Goal: Task Accomplishment & Management: Manage account settings

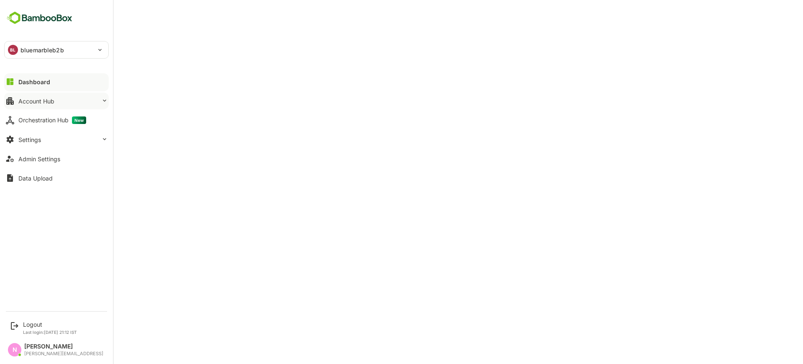
click at [26, 104] on button "Account Hub" at bounding box center [56, 100] width 105 height 17
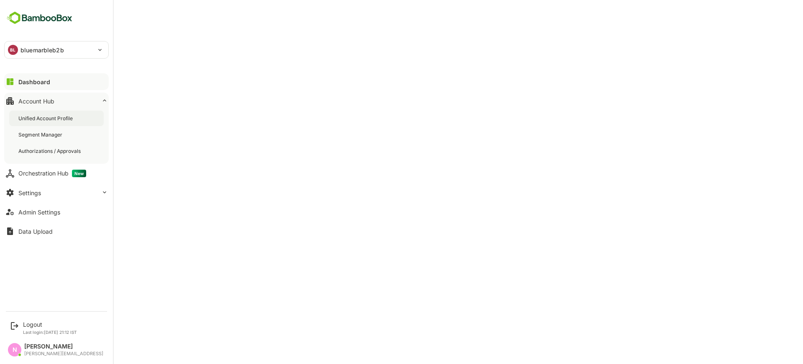
click at [28, 112] on div "Unified Account Profile" at bounding box center [56, 117] width 95 height 15
click at [53, 55] on div "BL bluemarbleb2b" at bounding box center [52, 49] width 94 height 17
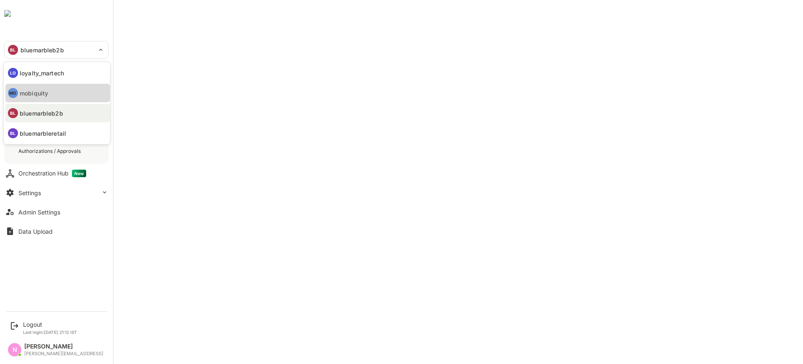
click at [47, 89] on p "mobiquity" at bounding box center [34, 93] width 28 height 9
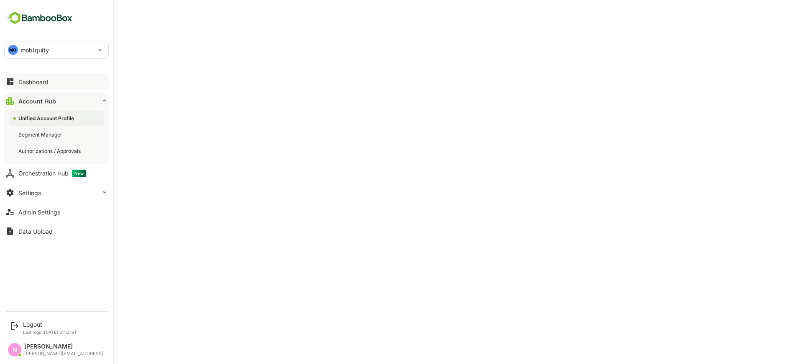
click at [39, 79] on div "Dashboard" at bounding box center [33, 81] width 30 height 7
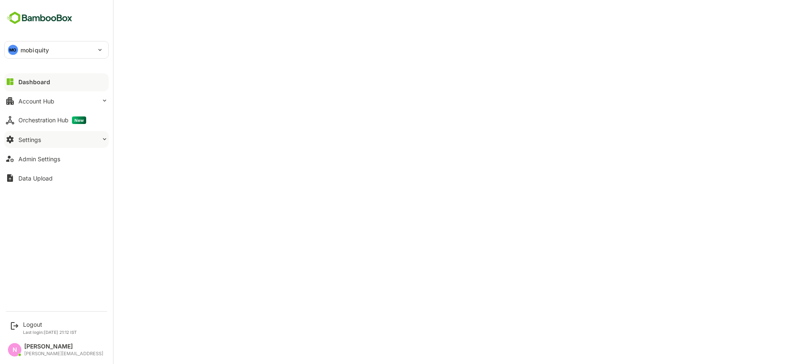
click at [34, 146] on button "Settings" at bounding box center [56, 139] width 105 height 17
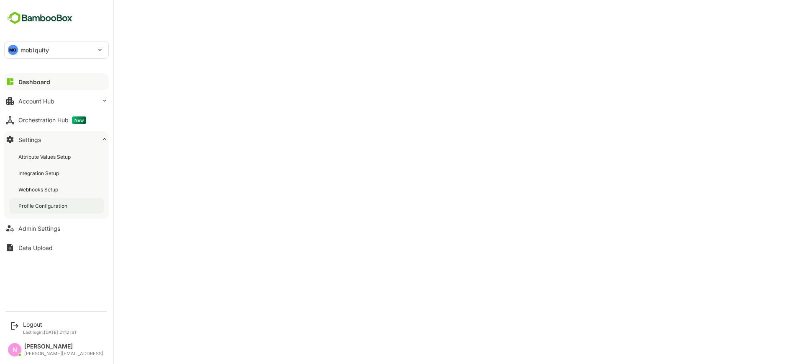
click at [36, 206] on div "Profile Configuration" at bounding box center [43, 205] width 51 height 7
click at [22, 82] on div "Dashboard" at bounding box center [33, 81] width 30 height 7
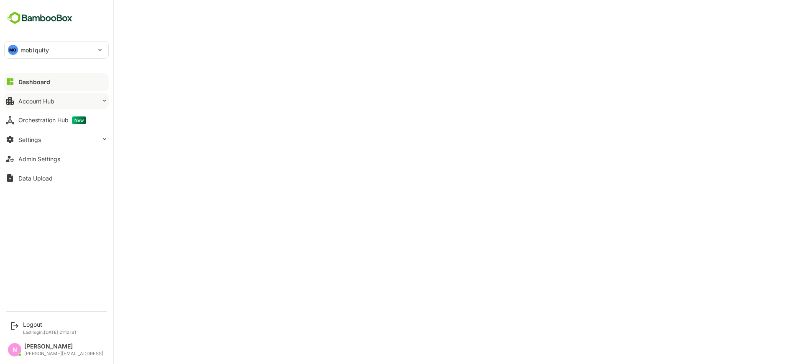
click at [35, 100] on div "Account Hub" at bounding box center [36, 100] width 36 height 7
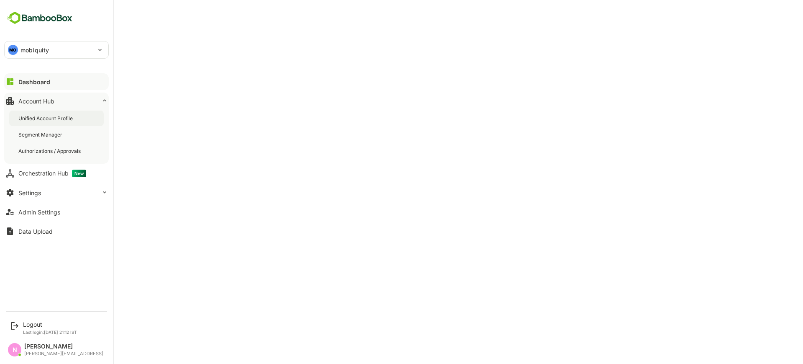
click at [38, 121] on div "Unified Account Profile" at bounding box center [46, 118] width 56 height 7
click at [69, 55] on div "MO mobiquity" at bounding box center [52, 49] width 94 height 17
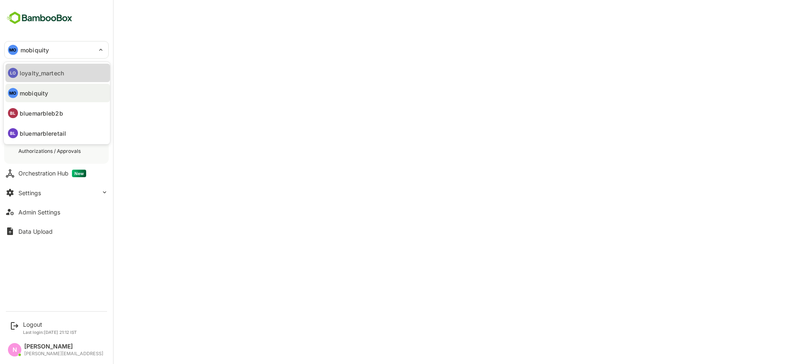
click at [61, 77] on p "loyalty_martech" at bounding box center [42, 73] width 44 height 9
type input "**********"
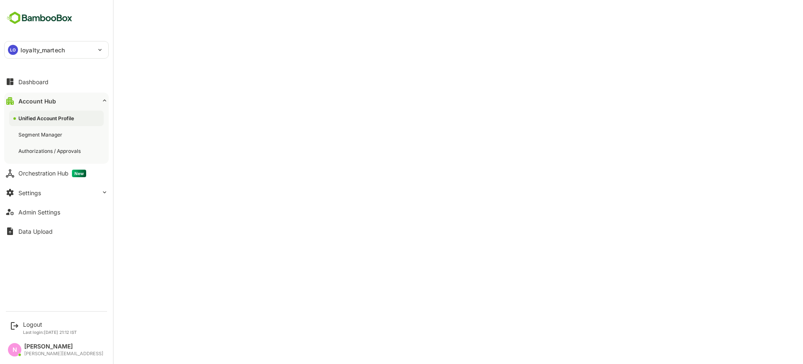
click at [83, 49] on div "LO loyalty_martech" at bounding box center [52, 49] width 94 height 17
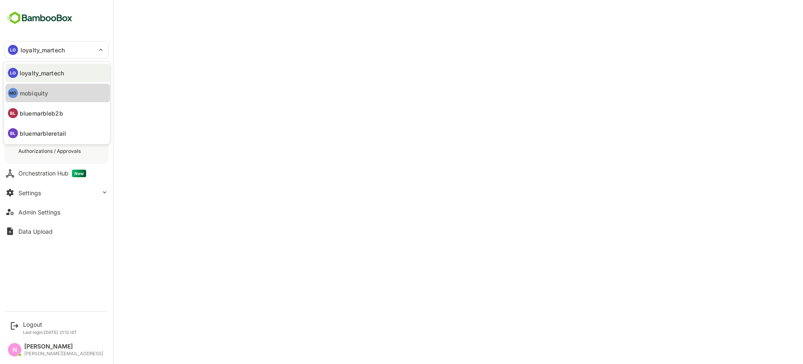
click at [61, 97] on li "MO mobiquity" at bounding box center [57, 93] width 105 height 18
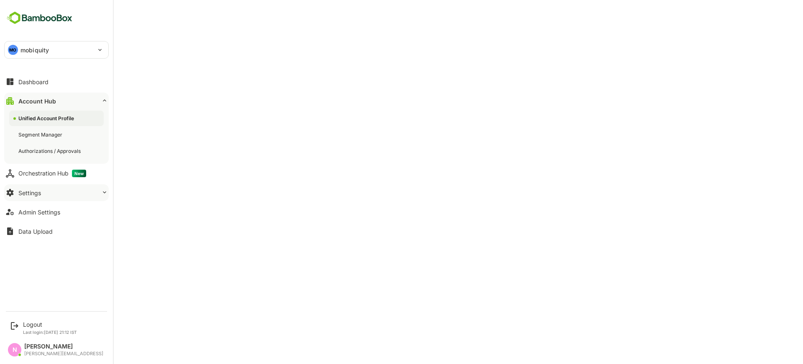
click at [51, 191] on button "Settings" at bounding box center [56, 192] width 105 height 17
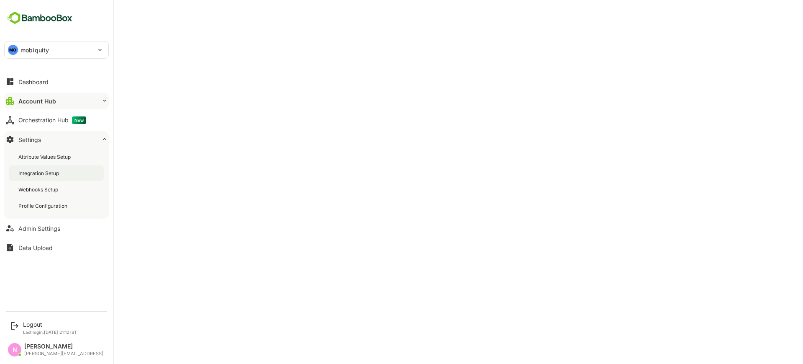
click at [56, 176] on div "Integration Setup" at bounding box center [39, 172] width 42 height 7
click at [64, 52] on div "MO mobiquity" at bounding box center [52, 49] width 94 height 17
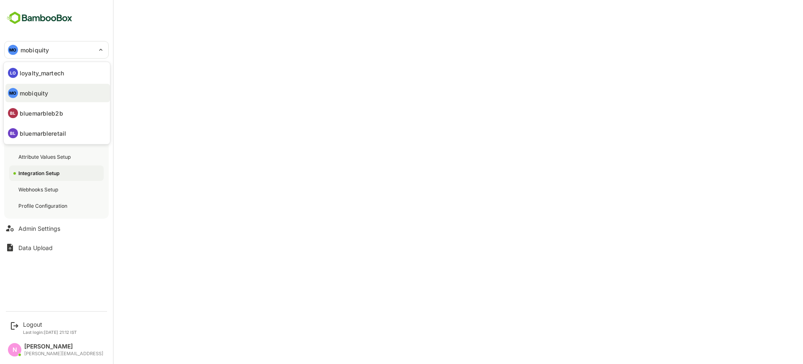
click at [121, 78] on div at bounding box center [401, 182] width 803 height 364
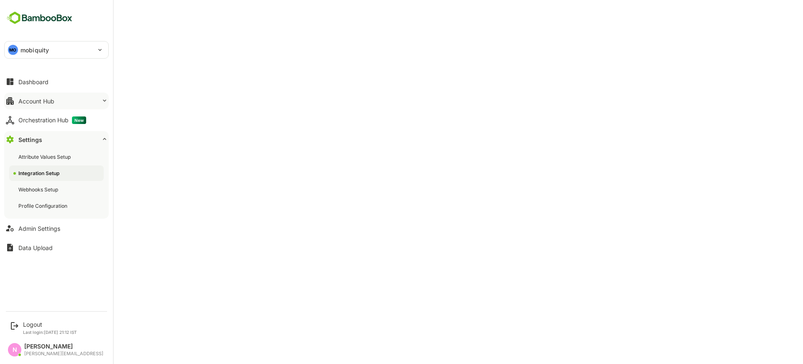
click at [46, 97] on div "Account Hub" at bounding box center [36, 100] width 36 height 7
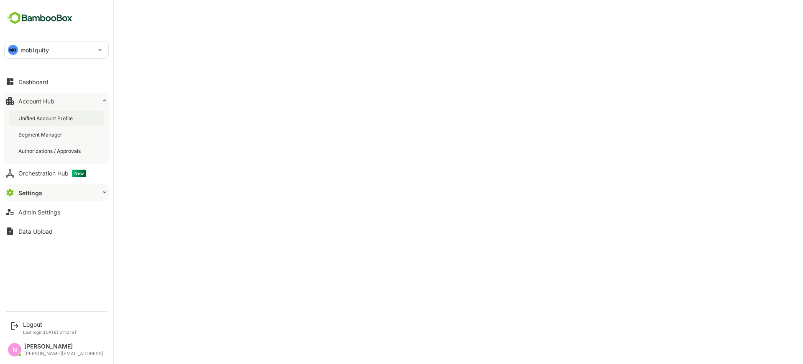
click at [46, 112] on div "Unified Account Profile" at bounding box center [56, 117] width 95 height 15
click at [25, 90] on div "Dashboard Account Hub Unified Account Profile Segment Manager Authorizations / …" at bounding box center [56, 156] width 113 height 169
click at [39, 83] on div "Dashboard" at bounding box center [33, 81] width 30 height 7
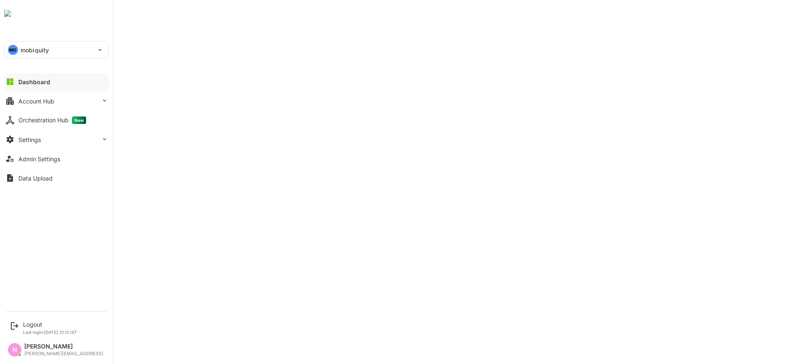
click at [25, 82] on div "Dashboard" at bounding box center [34, 81] width 32 height 7
click at [22, 49] on p "mobiquity" at bounding box center [34, 50] width 28 height 9
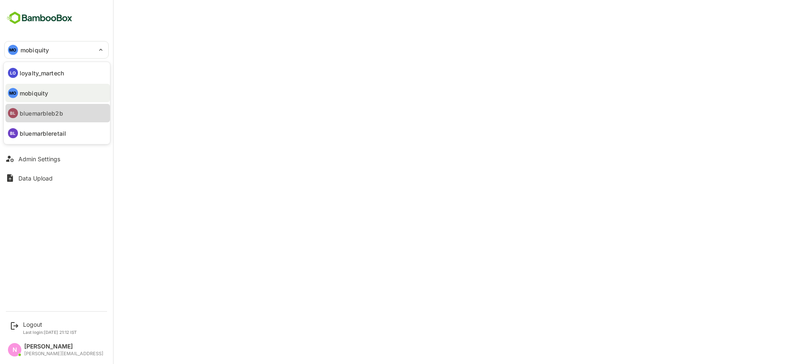
click at [31, 113] on p "bluemarbleb2b" at bounding box center [42, 113] width 44 height 9
type input "**********"
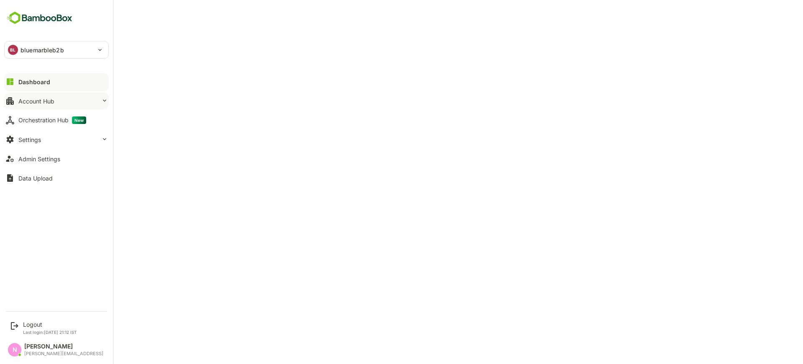
click at [51, 98] on div "Account Hub" at bounding box center [36, 100] width 36 height 7
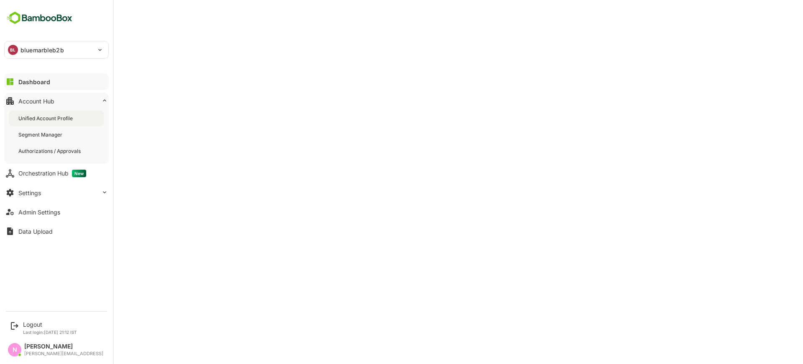
click at [50, 116] on div "Unified Account Profile" at bounding box center [46, 118] width 56 height 7
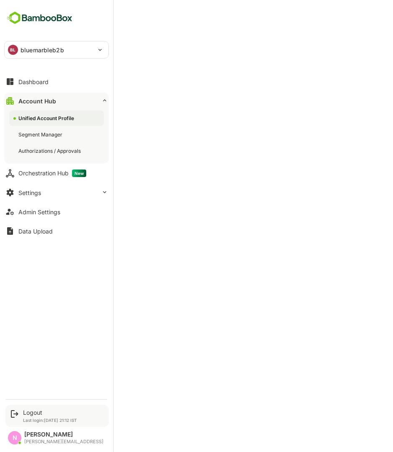
click at [16, 363] on icon at bounding box center [15, 414] width 8 height 8
click at [30, 363] on div "Logout" at bounding box center [50, 412] width 54 height 7
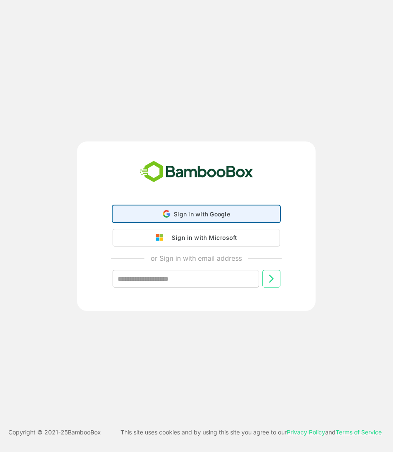
click at [223, 213] on span "Sign in with Google" at bounding box center [202, 213] width 56 height 7
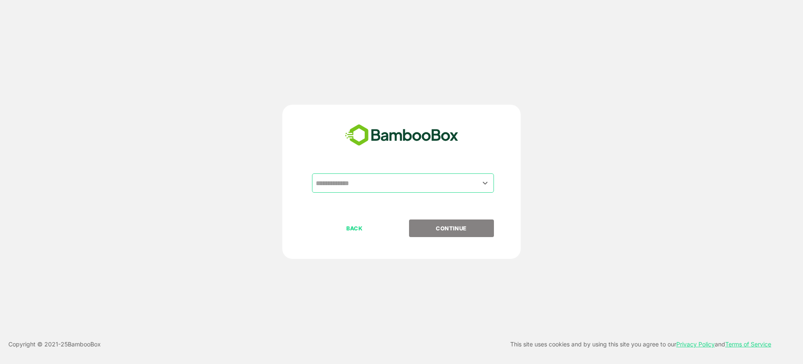
click at [382, 181] on input "text" at bounding box center [403, 183] width 179 height 16
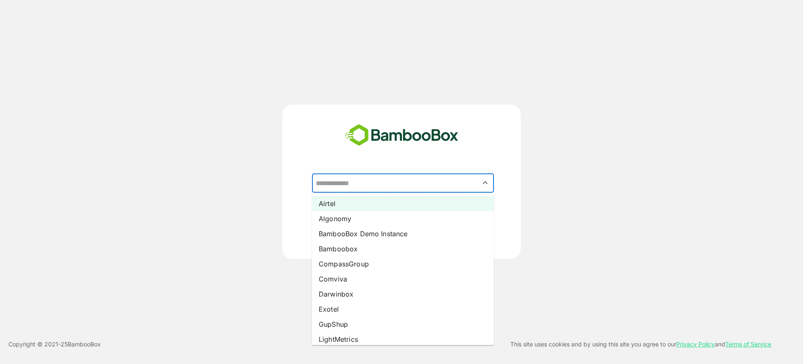
click at [366, 201] on li "Airtel" at bounding box center [403, 203] width 182 height 15
type input "******"
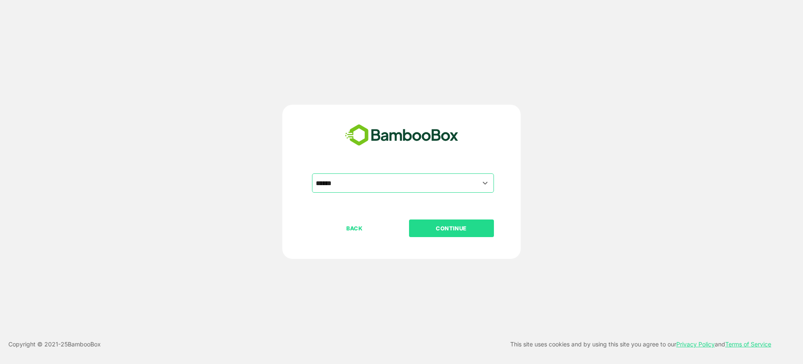
click at [425, 232] on p "CONTINUE" at bounding box center [452, 227] width 84 height 9
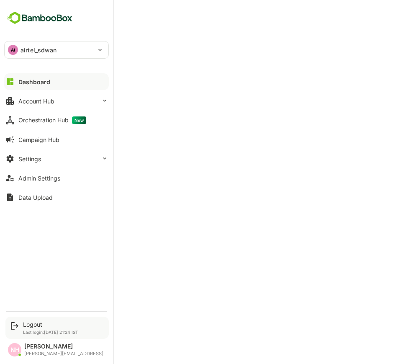
click at [32, 318] on div "Logout Last login: Aug 12 21:24 IST" at bounding box center [56, 327] width 103 height 22
click at [34, 323] on div "Logout" at bounding box center [50, 323] width 55 height 7
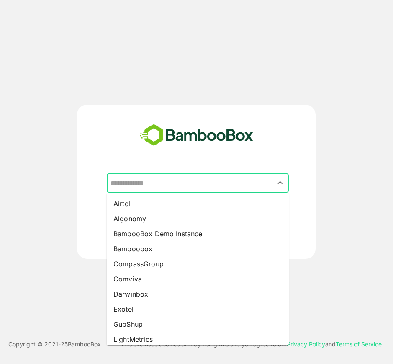
click at [220, 181] on input "text" at bounding box center [197, 183] width 179 height 16
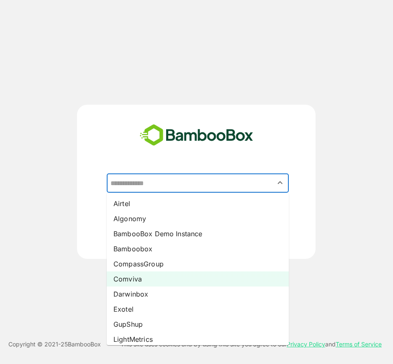
click at [180, 282] on li "Comviva" at bounding box center [198, 278] width 182 height 15
type input "*******"
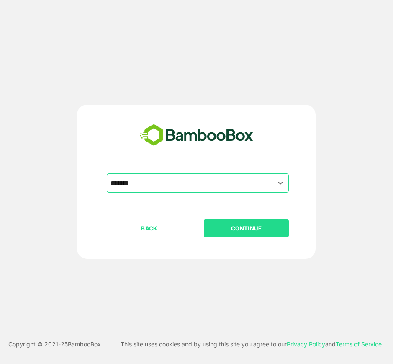
click at [241, 230] on p "CONTINUE" at bounding box center [247, 227] width 84 height 9
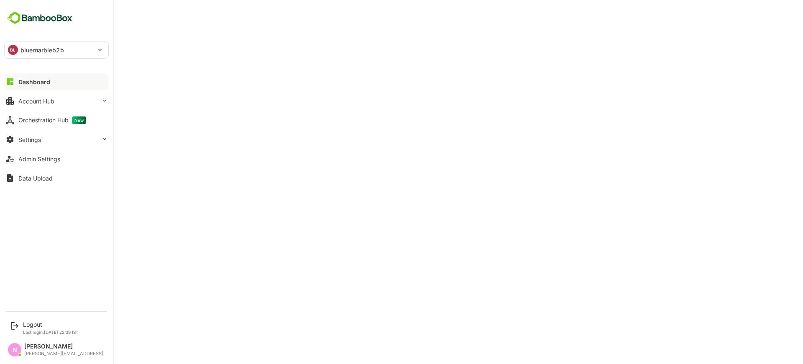
click at [31, 46] on p "bluemarbleb2b" at bounding box center [42, 50] width 44 height 9
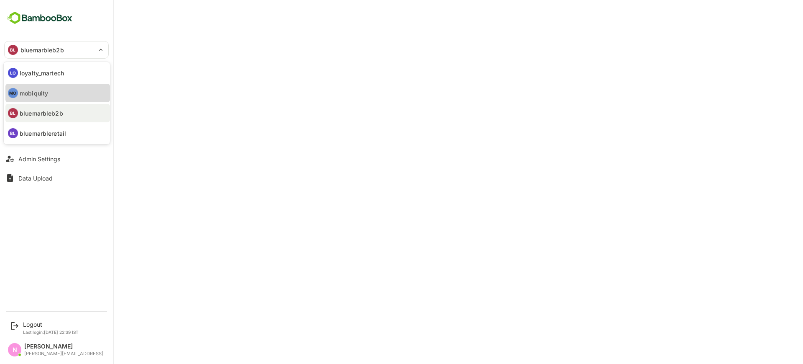
click at [36, 89] on p "mobiquity" at bounding box center [34, 93] width 28 height 9
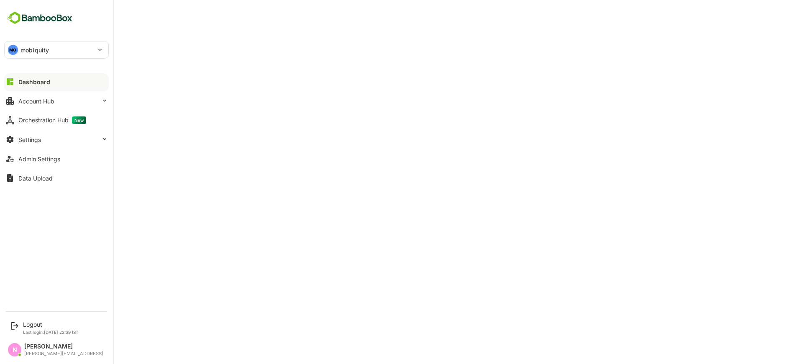
click at [84, 51] on div "MO mobiquity" at bounding box center [52, 49] width 94 height 17
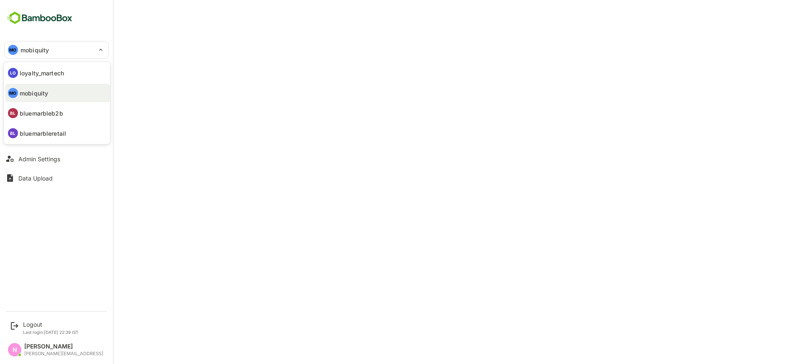
click at [206, 206] on div at bounding box center [401, 182] width 803 height 364
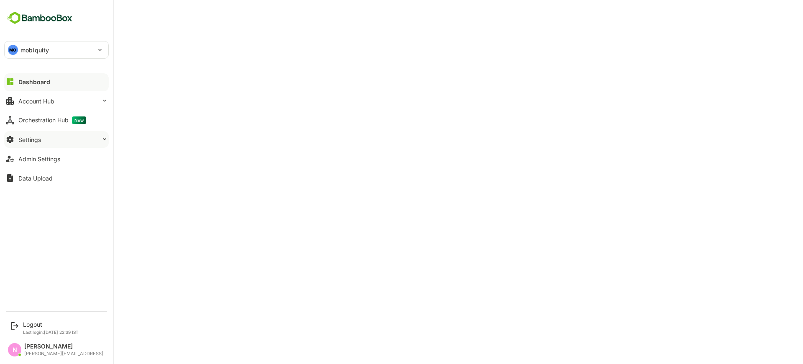
click at [49, 143] on button "Settings" at bounding box center [56, 139] width 105 height 17
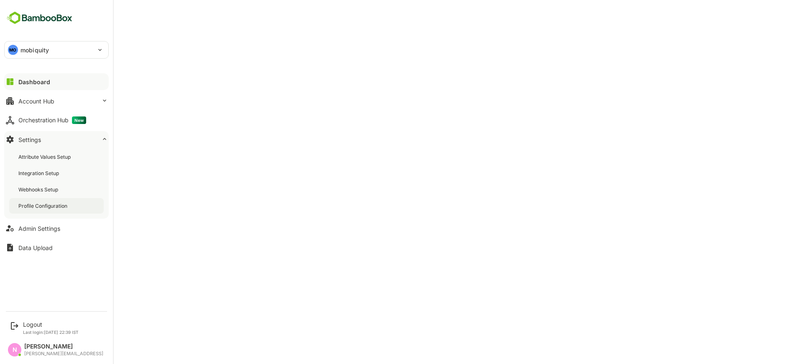
click at [50, 204] on div "Profile Configuration" at bounding box center [43, 205] width 51 height 7
click at [22, 326] on div "Logout Last login: Aug 12 22:39 IST" at bounding box center [56, 327] width 103 height 22
click at [30, 324] on div "Logout" at bounding box center [51, 323] width 56 height 7
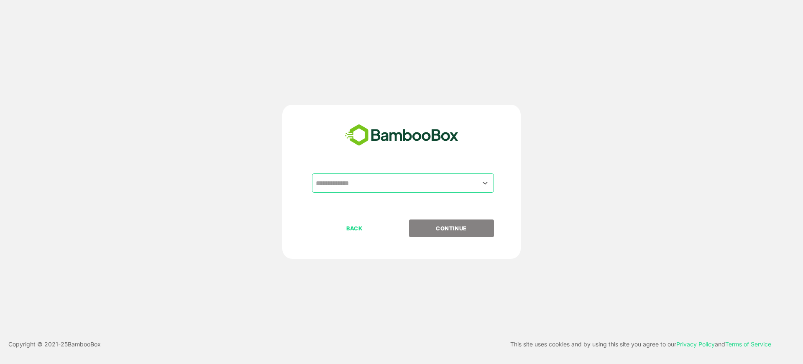
click at [416, 173] on div "​" at bounding box center [403, 182] width 182 height 19
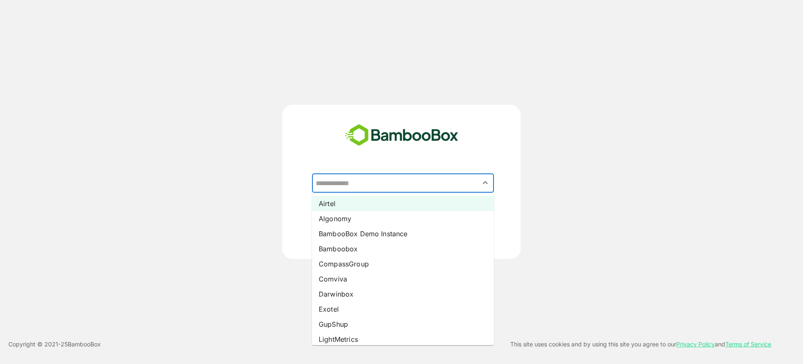
click at [408, 201] on li "Airtel" at bounding box center [403, 203] width 182 height 15
type input "******"
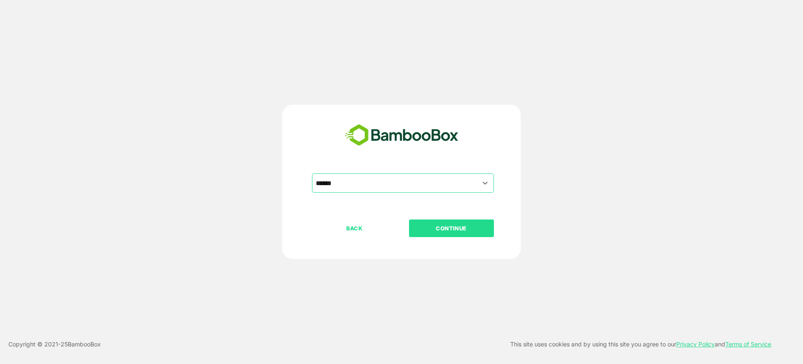
click at [432, 236] on button "CONTINUE" at bounding box center [451, 228] width 85 height 18
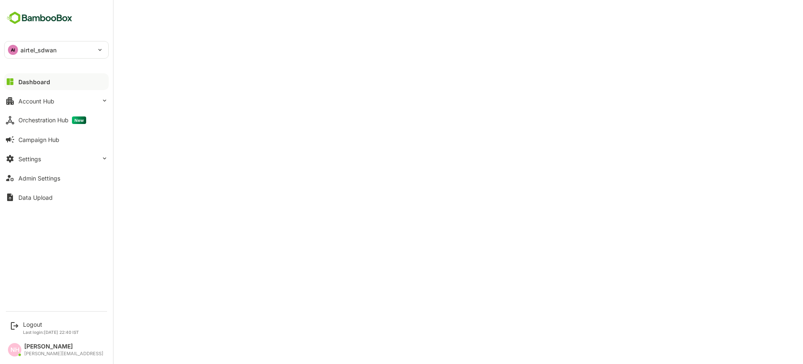
click at [38, 78] on div "Dashboard" at bounding box center [34, 81] width 32 height 7
